Goal: Task Accomplishment & Management: Manage account settings

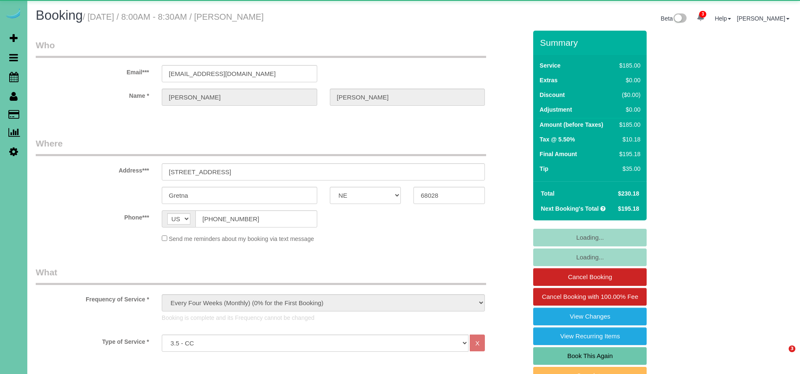
select select "NE"
select select "string:fspay-fce9b262-4b33-4f53-aa6d-8bb3ba3eab75"
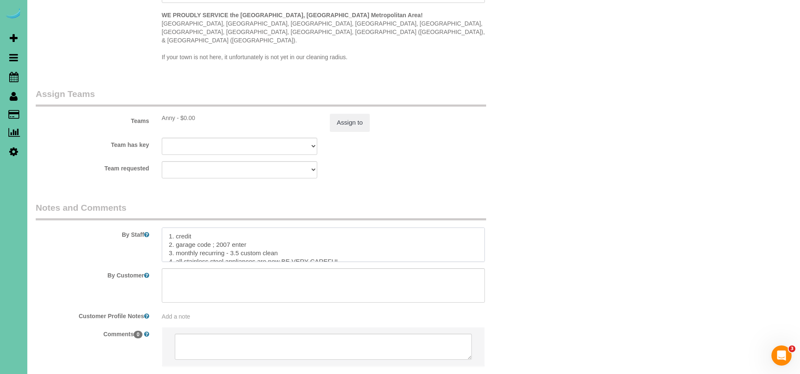
click at [169, 228] on textarea at bounding box center [323, 245] width 323 height 34
click at [167, 228] on textarea at bounding box center [323, 245] width 323 height 34
click at [292, 228] on textarea at bounding box center [323, 245] width 323 height 34
click at [375, 228] on textarea at bounding box center [323, 245] width 323 height 34
click at [438, 228] on textarea at bounding box center [323, 245] width 323 height 34
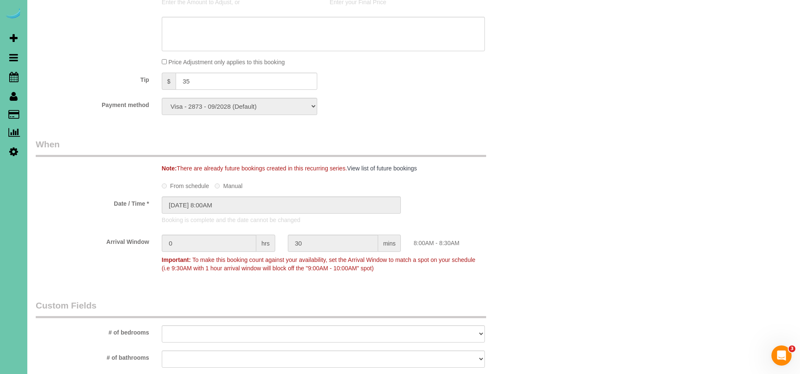
scroll to position [188, 0]
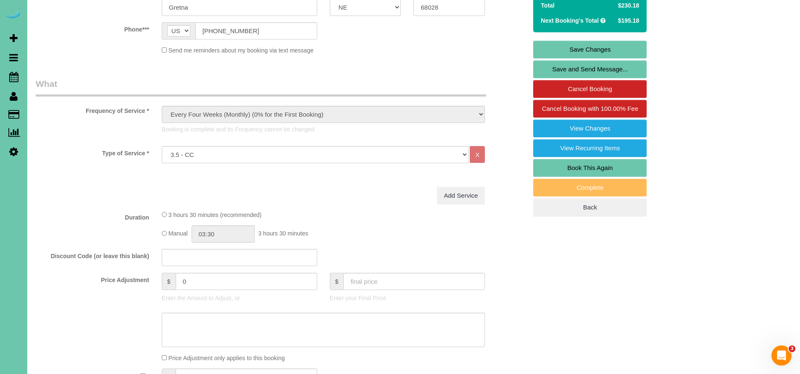
type textarea "**Client will notice if master shower is not cleaned good, Make sure to clean a…"
click at [590, 51] on link "Save Changes" at bounding box center [589, 50] width 113 height 18
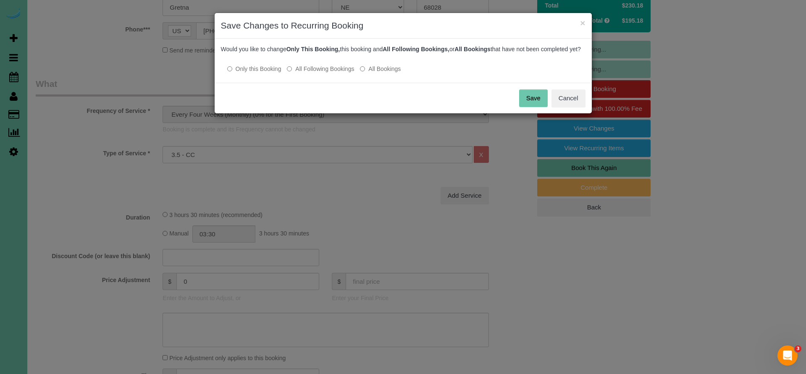
click at [524, 103] on button "Save" at bounding box center [533, 98] width 29 height 18
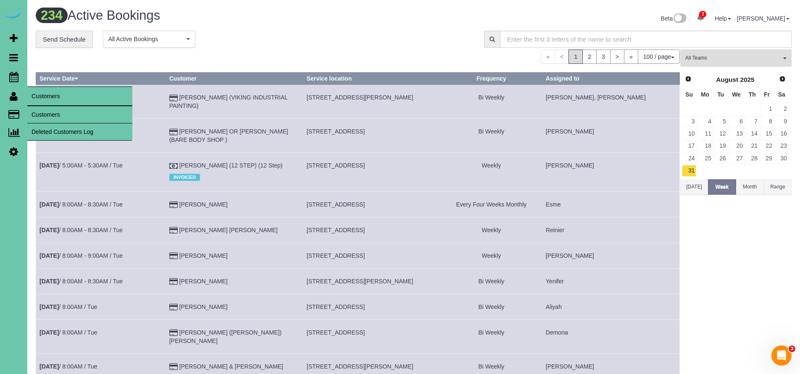
click at [44, 113] on link "Customers" at bounding box center [79, 114] width 105 height 17
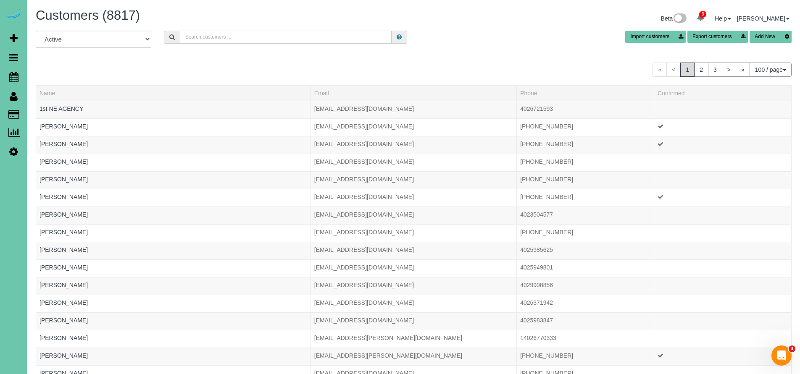
click at [194, 39] on input "text" at bounding box center [286, 37] width 212 height 13
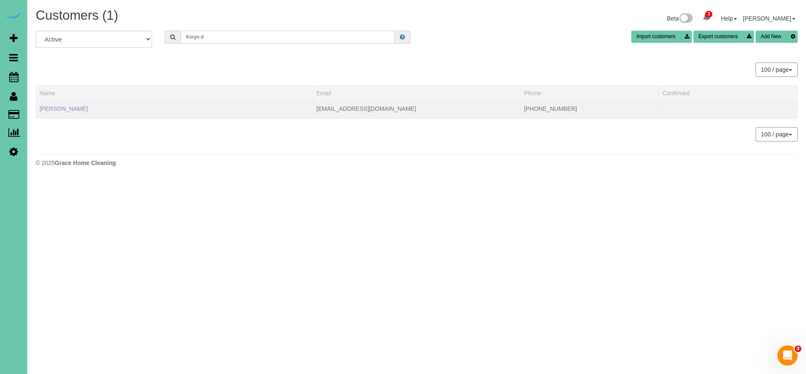
type input "Koryn d"
click at [63, 108] on link "[PERSON_NAME]" at bounding box center [63, 108] width 48 height 7
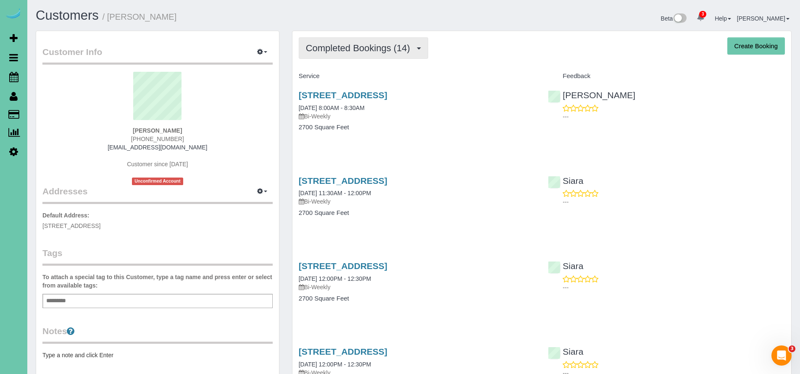
click at [368, 49] on span "Completed Bookings (14)" at bounding box center [360, 48] width 108 height 11
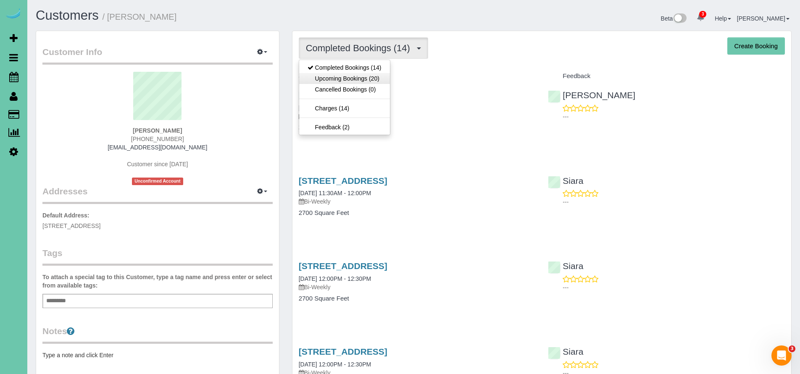
click at [350, 77] on link "Upcoming Bookings (20)" at bounding box center [344, 78] width 91 height 11
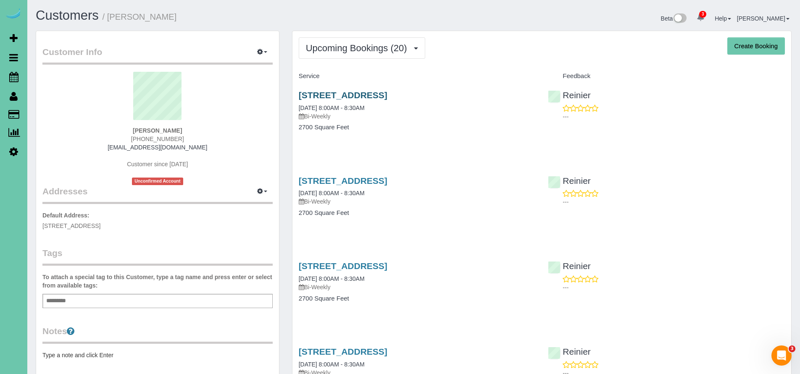
click at [373, 95] on link "[STREET_ADDRESS]" at bounding box center [343, 95] width 89 height 10
click at [346, 46] on span "Upcoming Bookings (20)" at bounding box center [358, 48] width 105 height 11
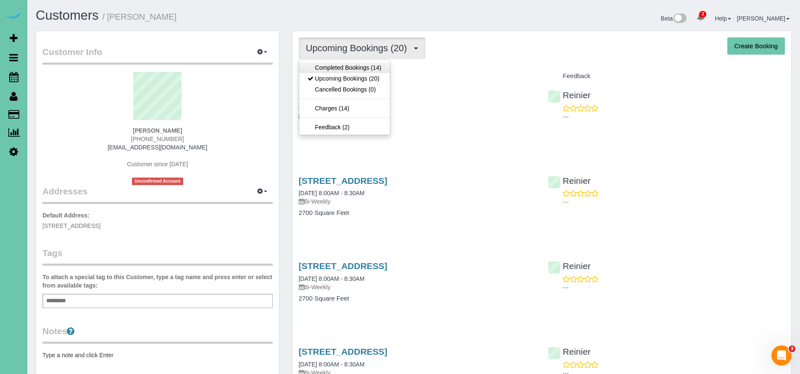
click at [337, 62] on link "Completed Bookings (14)" at bounding box center [344, 67] width 91 height 11
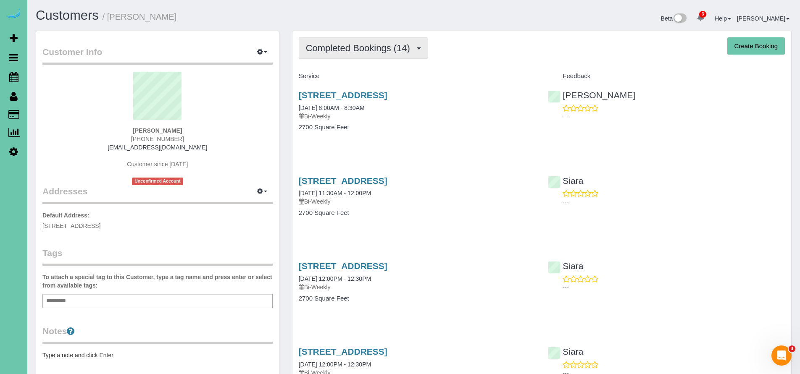
click at [366, 53] on button "Completed Bookings (14)" at bounding box center [363, 47] width 129 height 21
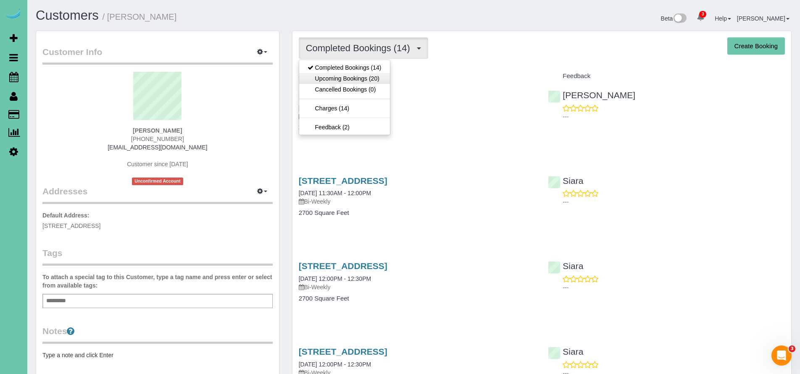
click at [358, 81] on link "Upcoming Bookings (20)" at bounding box center [344, 78] width 91 height 11
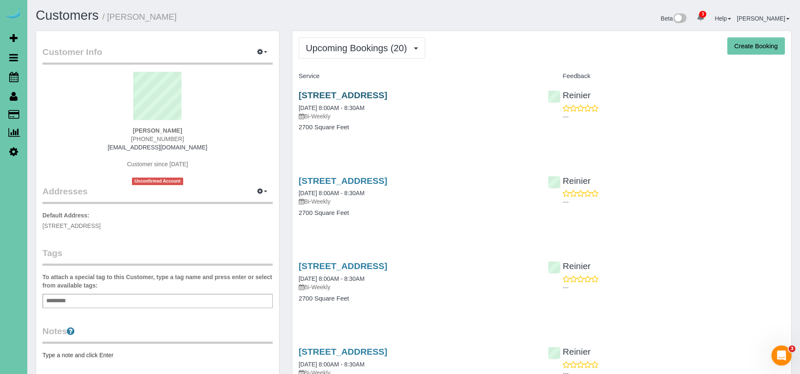
click at [352, 97] on link "11510 S 109th St, Papillion, NE 68046" at bounding box center [343, 95] width 89 height 10
click at [369, 48] on span "Upcoming Bookings (20)" at bounding box center [358, 48] width 105 height 11
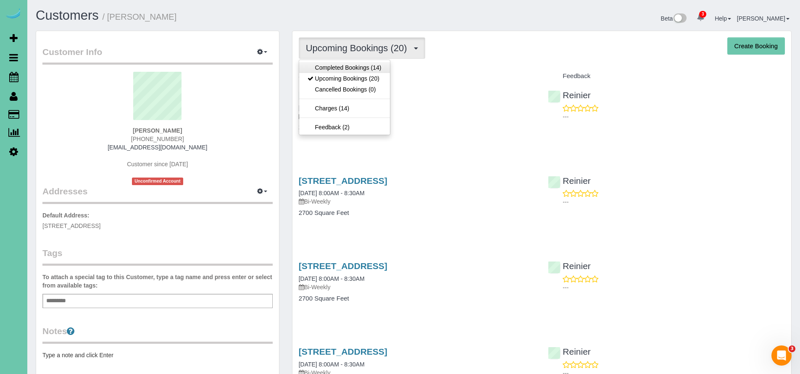
click at [363, 67] on link "Completed Bookings (14)" at bounding box center [344, 67] width 91 height 11
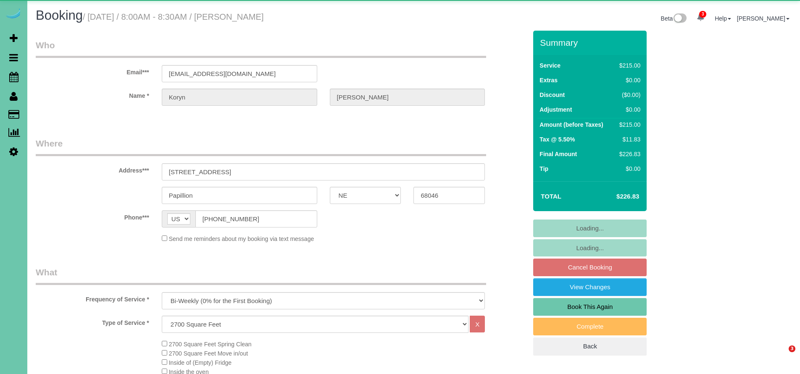
select select "NE"
select select "object:731"
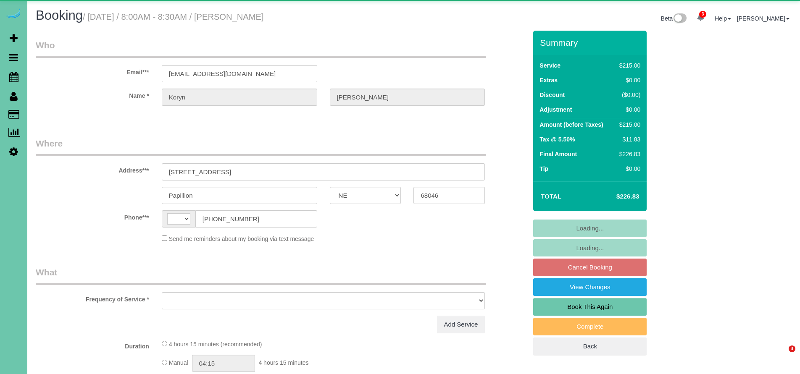
select select "NE"
select select "string:US"
select select "object:644"
select select "string:fspay-fbd8b6e1-7658-47be-a14f-76b9969dc978"
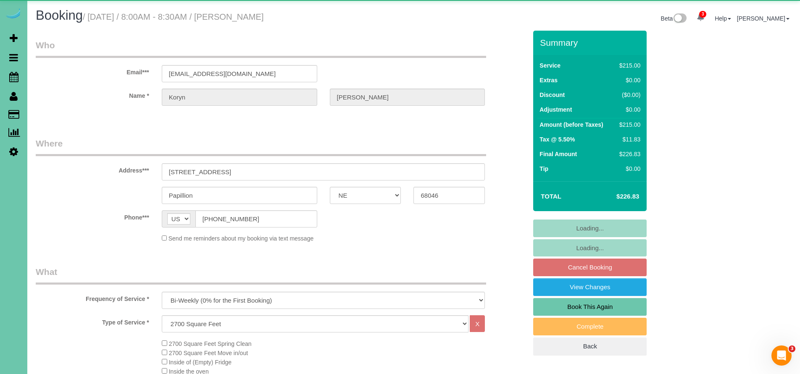
select select "object:677"
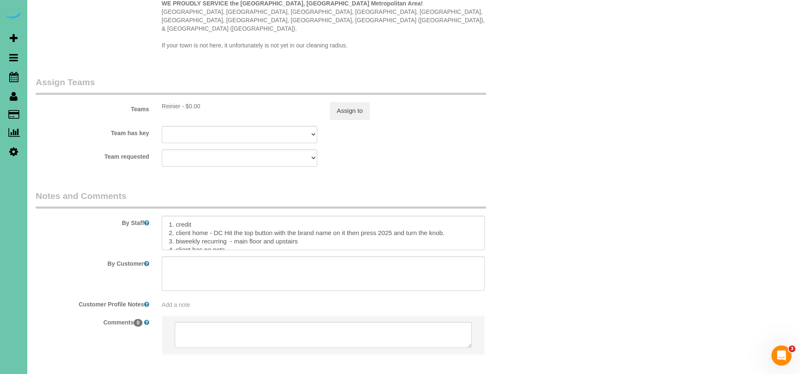
scroll to position [774, 0]
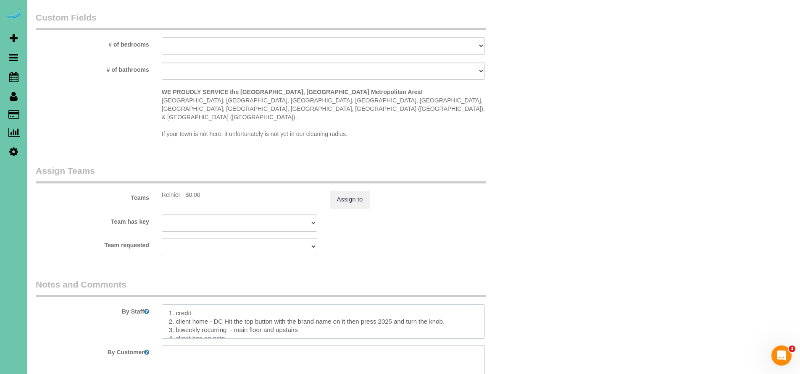
click at [169, 305] on textarea at bounding box center [323, 322] width 323 height 34
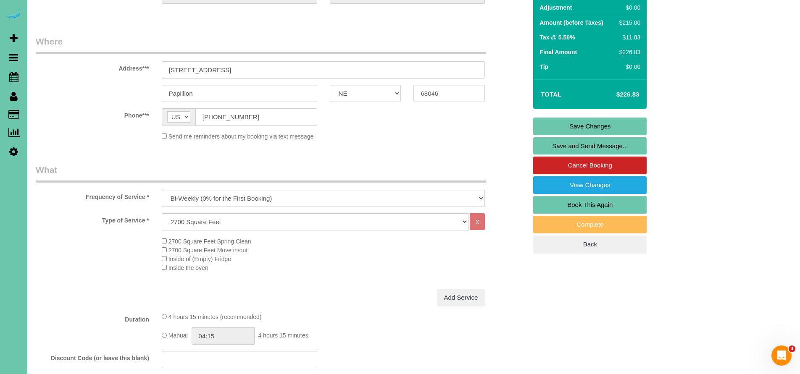
scroll to position [24, 0]
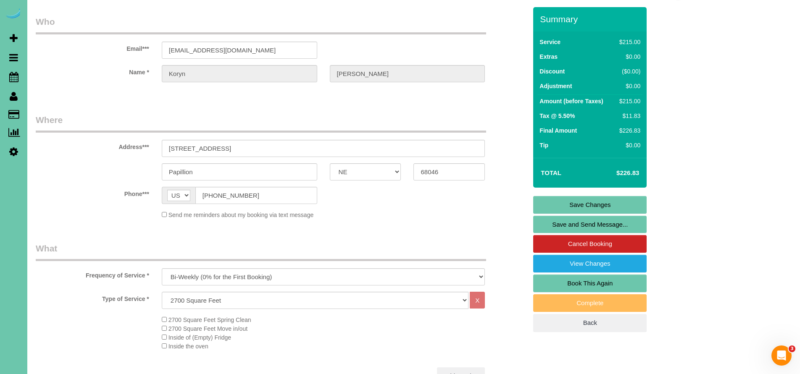
type textarea "**Make sure to get things up high, 9/3/2025 cleaning QM noticed up high areas h…"
click at [603, 200] on link "Save Changes" at bounding box center [589, 205] width 113 height 18
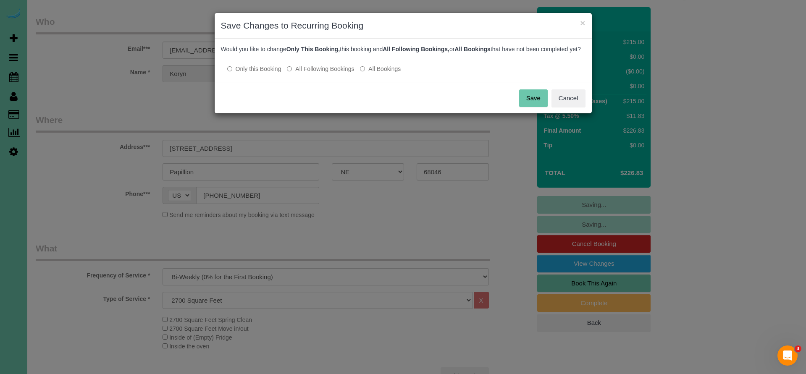
click at [529, 106] on button "Save" at bounding box center [533, 98] width 29 height 18
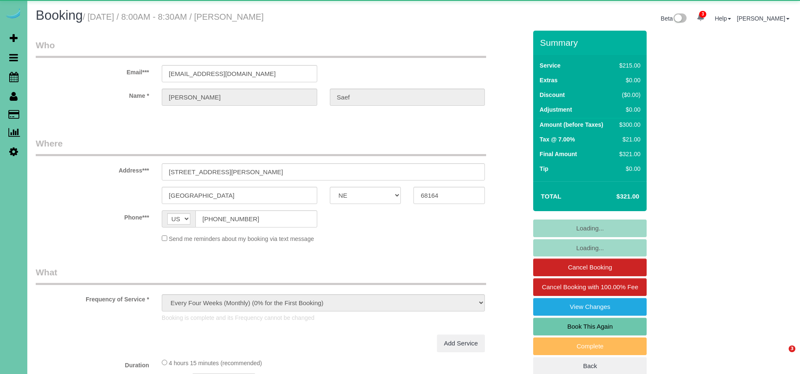
select select "NE"
select select "object:760"
select select "number:36"
select select "number:42"
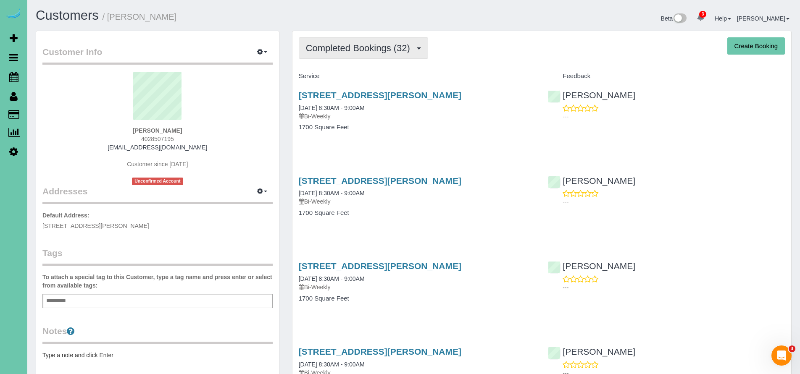
click at [354, 47] on span "Completed Bookings (32)" at bounding box center [360, 48] width 108 height 11
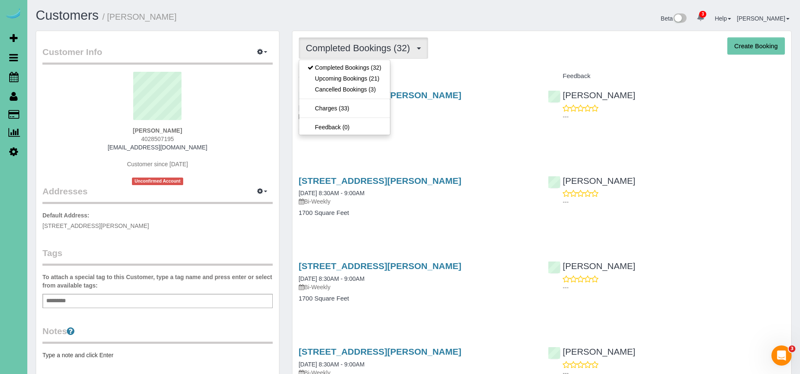
click at [498, 92] on h3 "5810 Webster St, Omaha, NE 68132" at bounding box center [417, 95] width 237 height 10
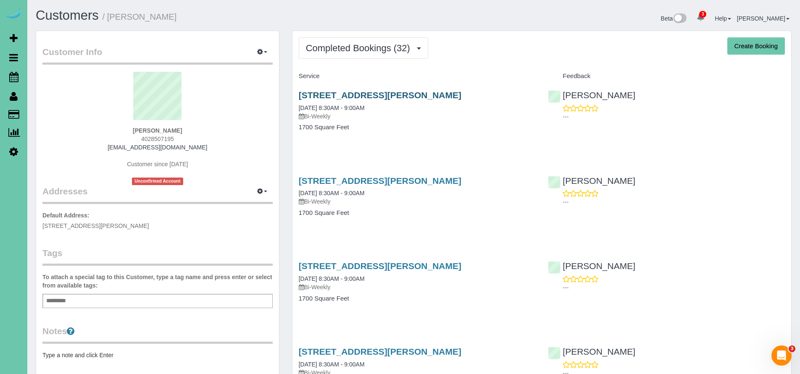
click at [405, 93] on link "5810 Webster St, Omaha, NE 68132" at bounding box center [380, 95] width 163 height 10
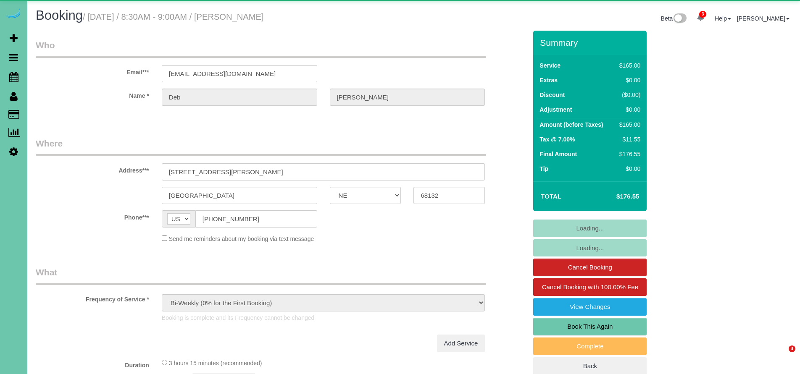
select select "NE"
select select "object:885"
select select "string:fspay-234f01f2-f081-447d-ba45-ccacbc025d14"
select select "number:36"
select select "number:41"
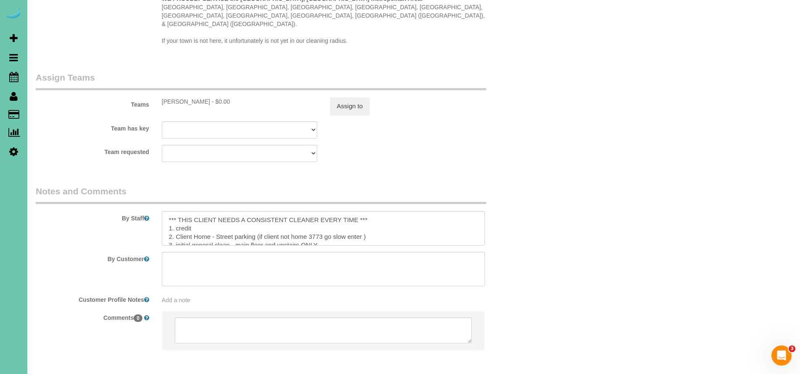
scroll to position [826, 0]
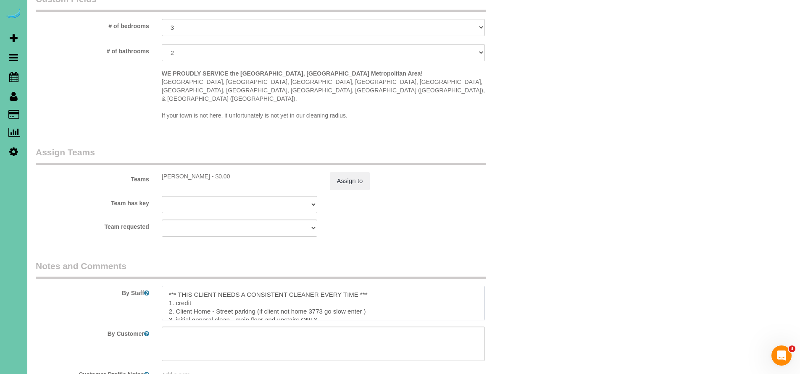
click at [368, 286] on textarea at bounding box center [323, 303] width 323 height 34
click at [189, 286] on textarea at bounding box center [323, 303] width 323 height 34
click at [273, 286] on textarea at bounding box center [323, 303] width 323 height 34
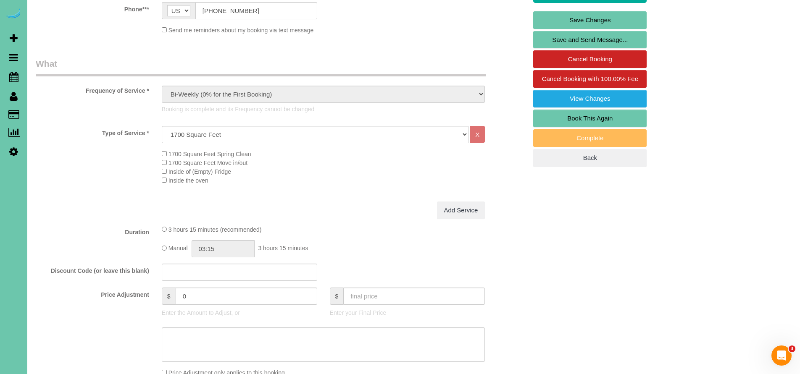
scroll to position [0, 0]
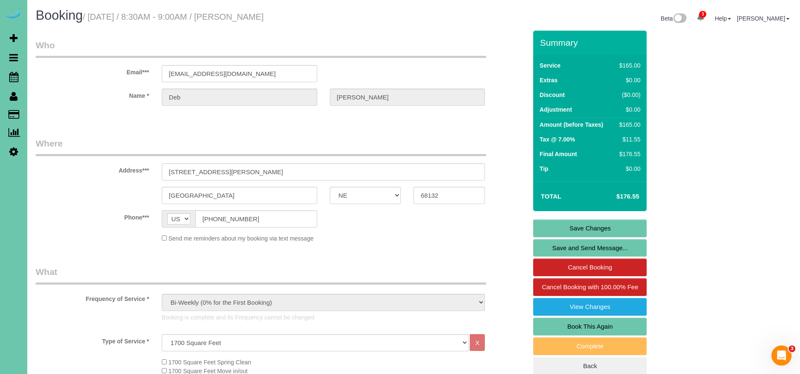
type textarea "*** THIS CLIENT NEEDS A CONSISTENT CLEANER EVERY TIME *** **Make sure to get un…"
click at [592, 224] on link "Save Changes" at bounding box center [589, 229] width 113 height 18
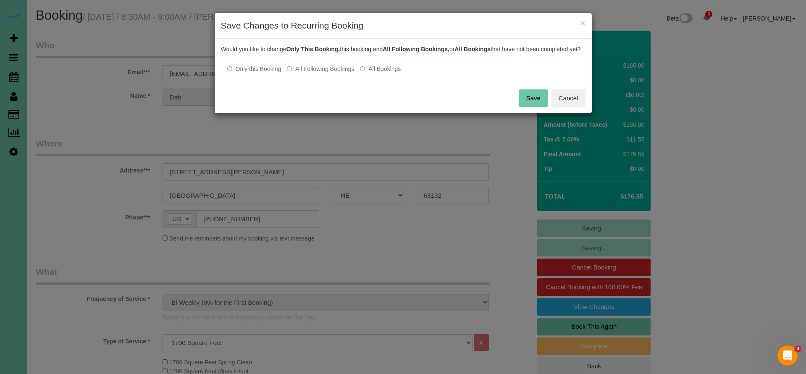
click at [534, 105] on button "Save" at bounding box center [533, 98] width 29 height 18
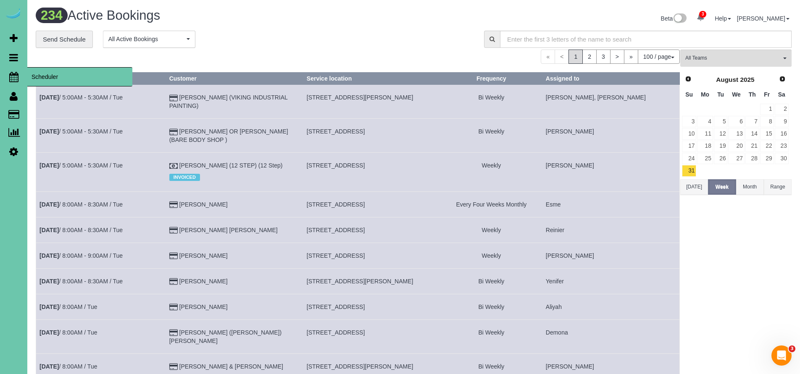
click at [12, 77] on icon at bounding box center [13, 77] width 9 height 10
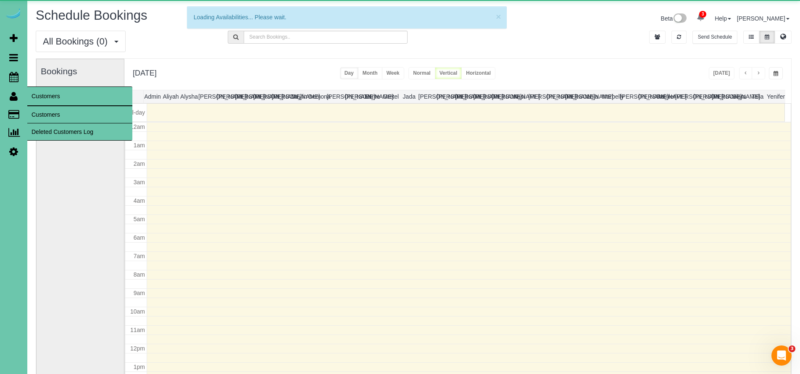
scroll to position [111, 0]
click at [47, 111] on link "Customers" at bounding box center [79, 114] width 105 height 17
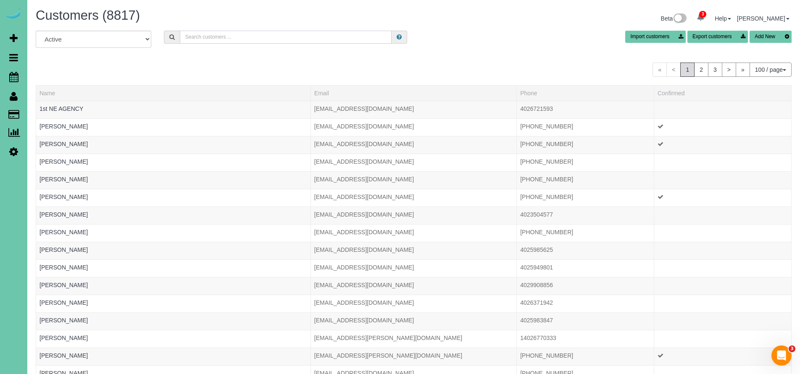
click at [264, 37] on input "text" at bounding box center [286, 37] width 212 height 13
type input "L"
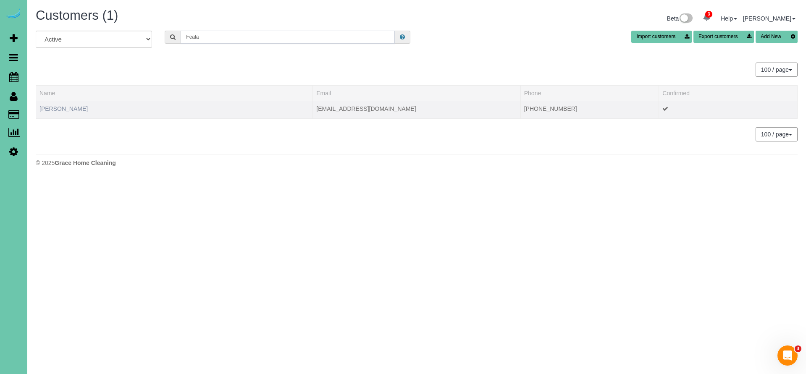
type input "Feala"
click at [64, 108] on link "Lindsey Feala" at bounding box center [63, 108] width 48 height 7
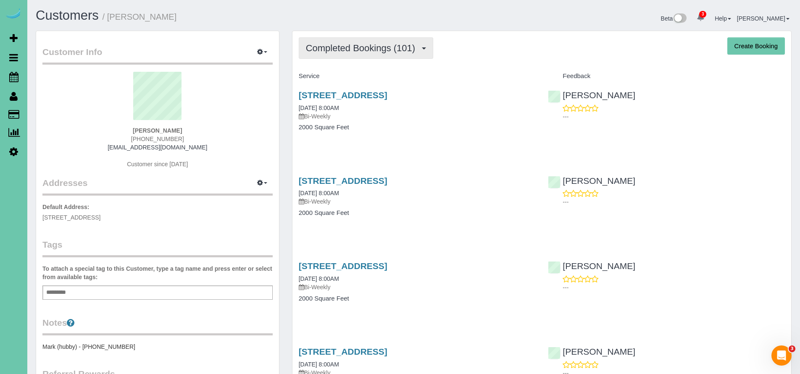
click at [379, 50] on span "Completed Bookings (101)" at bounding box center [362, 48] width 113 height 11
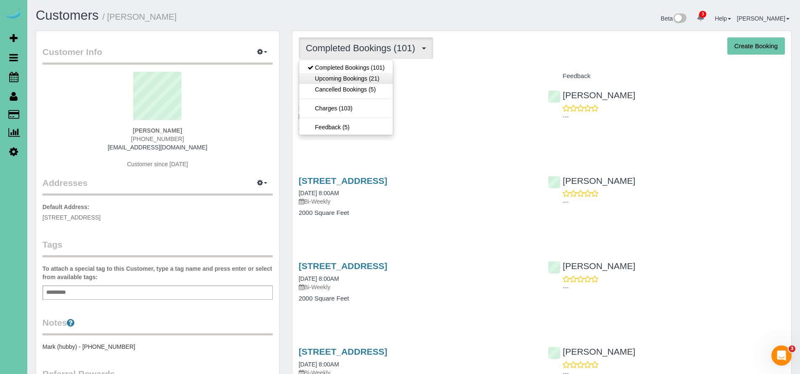
click at [356, 79] on link "Upcoming Bookings (21)" at bounding box center [346, 78] width 94 height 11
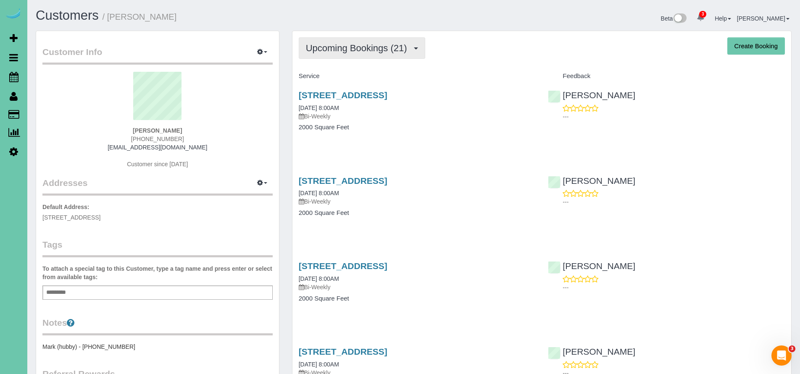
click at [375, 52] on span "Upcoming Bookings (21)" at bounding box center [358, 48] width 105 height 11
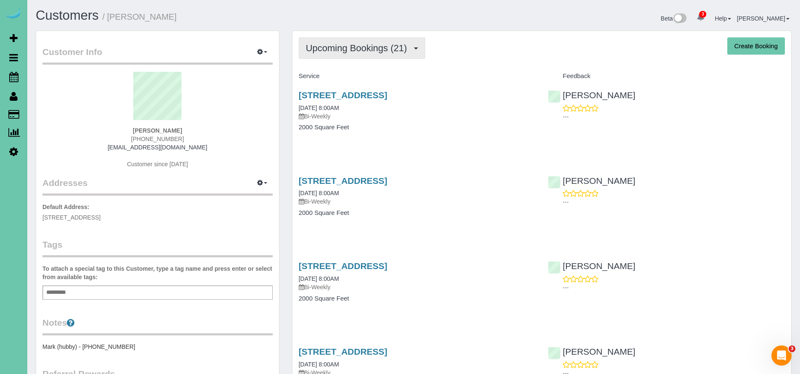
click at [354, 46] on span "Upcoming Bookings (21)" at bounding box center [358, 48] width 105 height 11
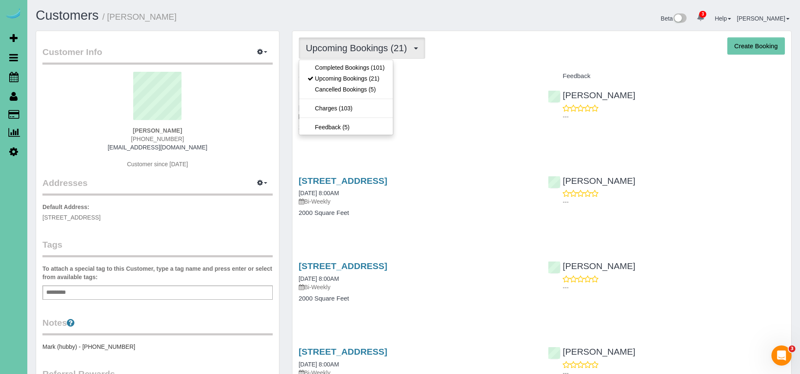
click at [387, 98] on link "16317 Loop Street, Omaha, NE 68136" at bounding box center [343, 95] width 89 height 10
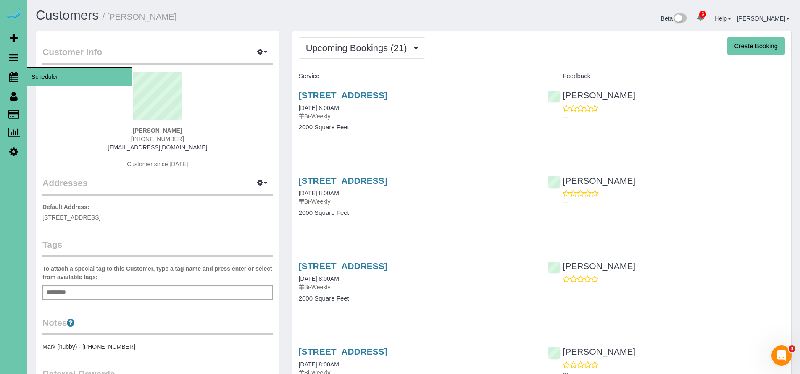
click at [81, 76] on span "Scheduler" at bounding box center [79, 76] width 105 height 19
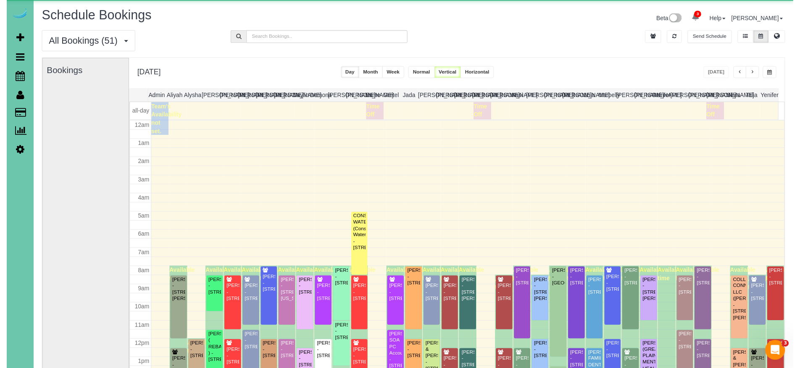
scroll to position [111, 0]
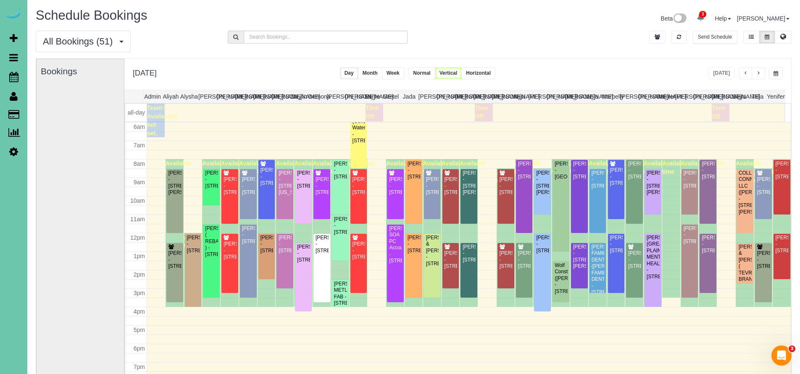
click at [775, 74] on span "button" at bounding box center [775, 73] width 5 height 5
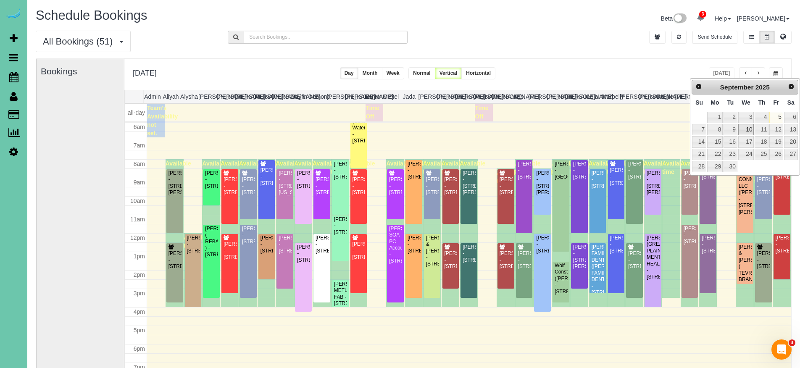
click at [752, 129] on link "10" at bounding box center [746, 129] width 16 height 11
type input "**********"
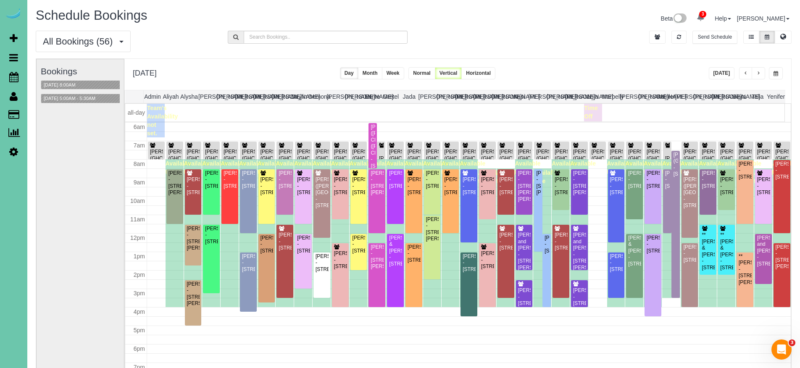
click at [726, 70] on button "Today" at bounding box center [722, 73] width 26 height 12
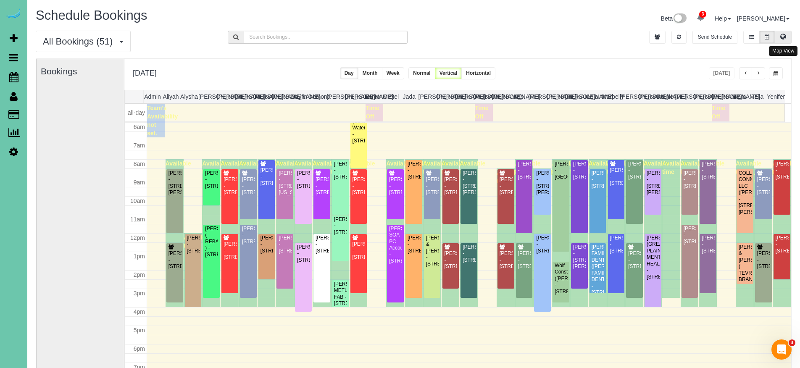
click at [784, 42] on button at bounding box center [783, 37] width 17 height 13
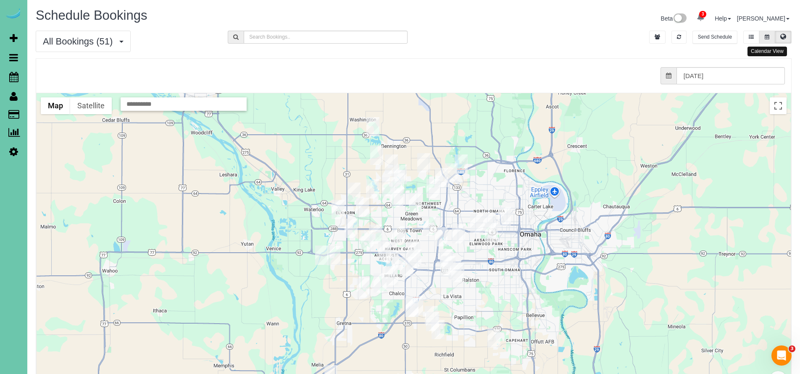
click at [761, 34] on button at bounding box center [767, 37] width 16 height 13
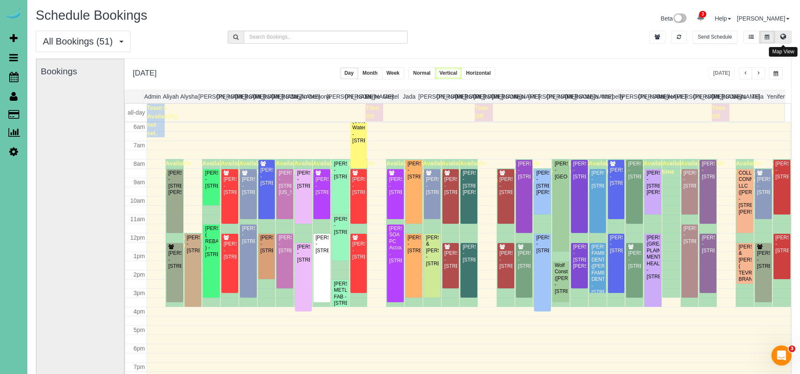
click at [782, 38] on icon at bounding box center [783, 36] width 6 height 5
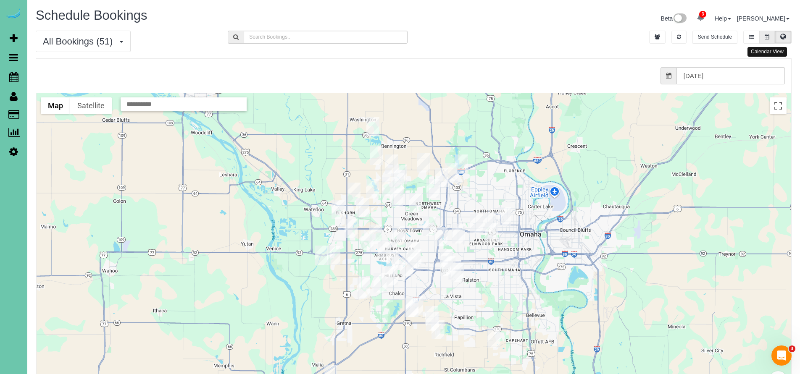
click at [768, 34] on icon at bounding box center [767, 36] width 5 height 5
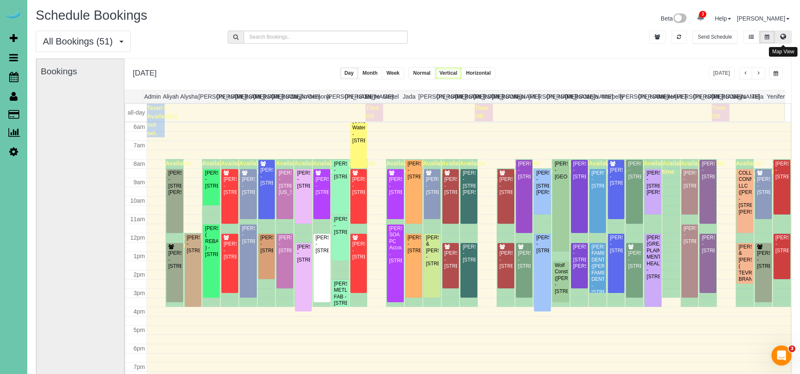
click at [786, 42] on button at bounding box center [783, 37] width 17 height 13
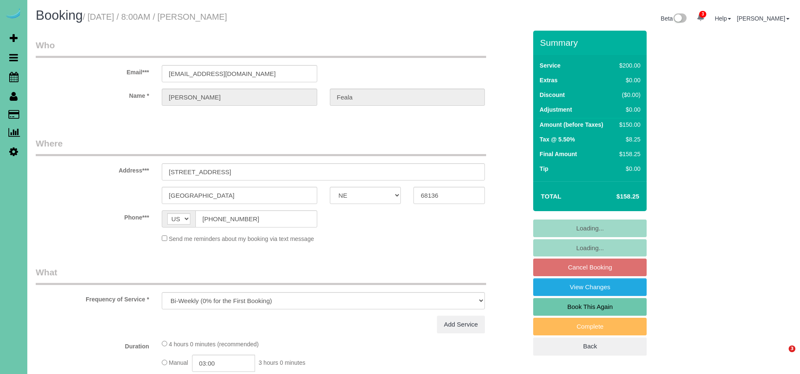
select select "NE"
select select "object:860"
